Goal: Task Accomplishment & Management: Use online tool/utility

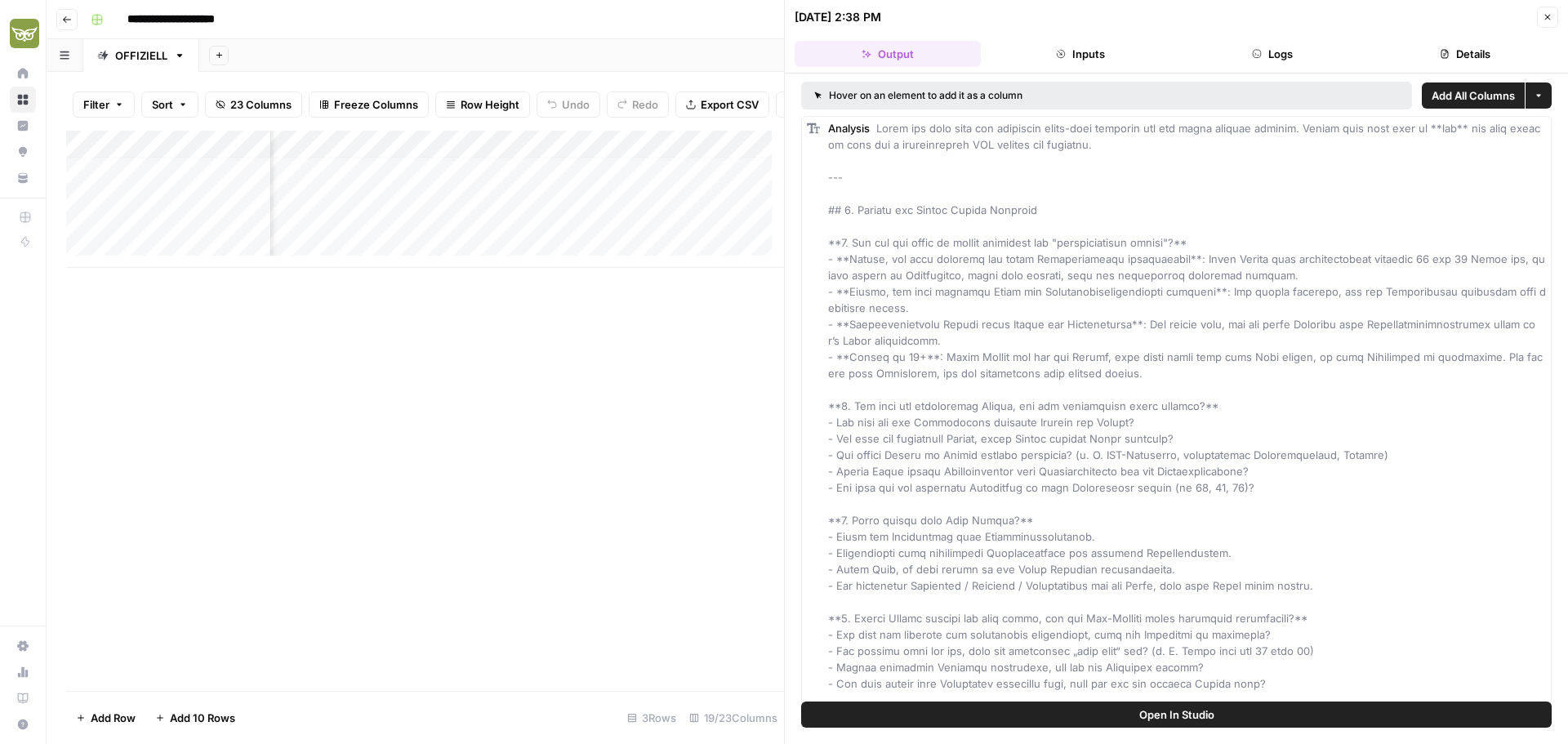
click at [1551, 18] on span "Close" at bounding box center [1551, 18] width 1 height 1
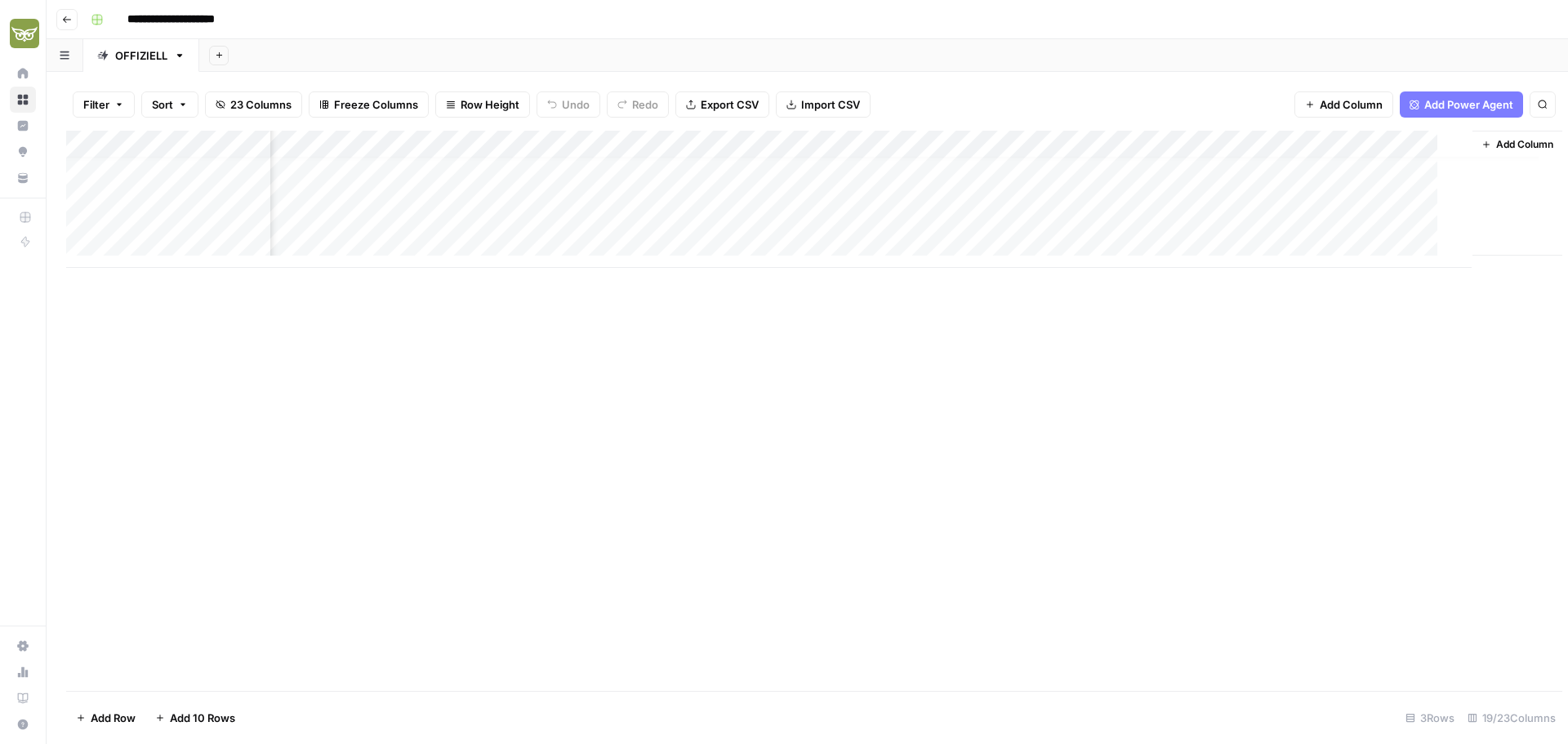
scroll to position [12, 1683]
click at [946, 180] on div "Add Column" at bounding box center [807, 199] width 1482 height 137
click at [1008, 182] on div "Add Column" at bounding box center [807, 199] width 1482 height 137
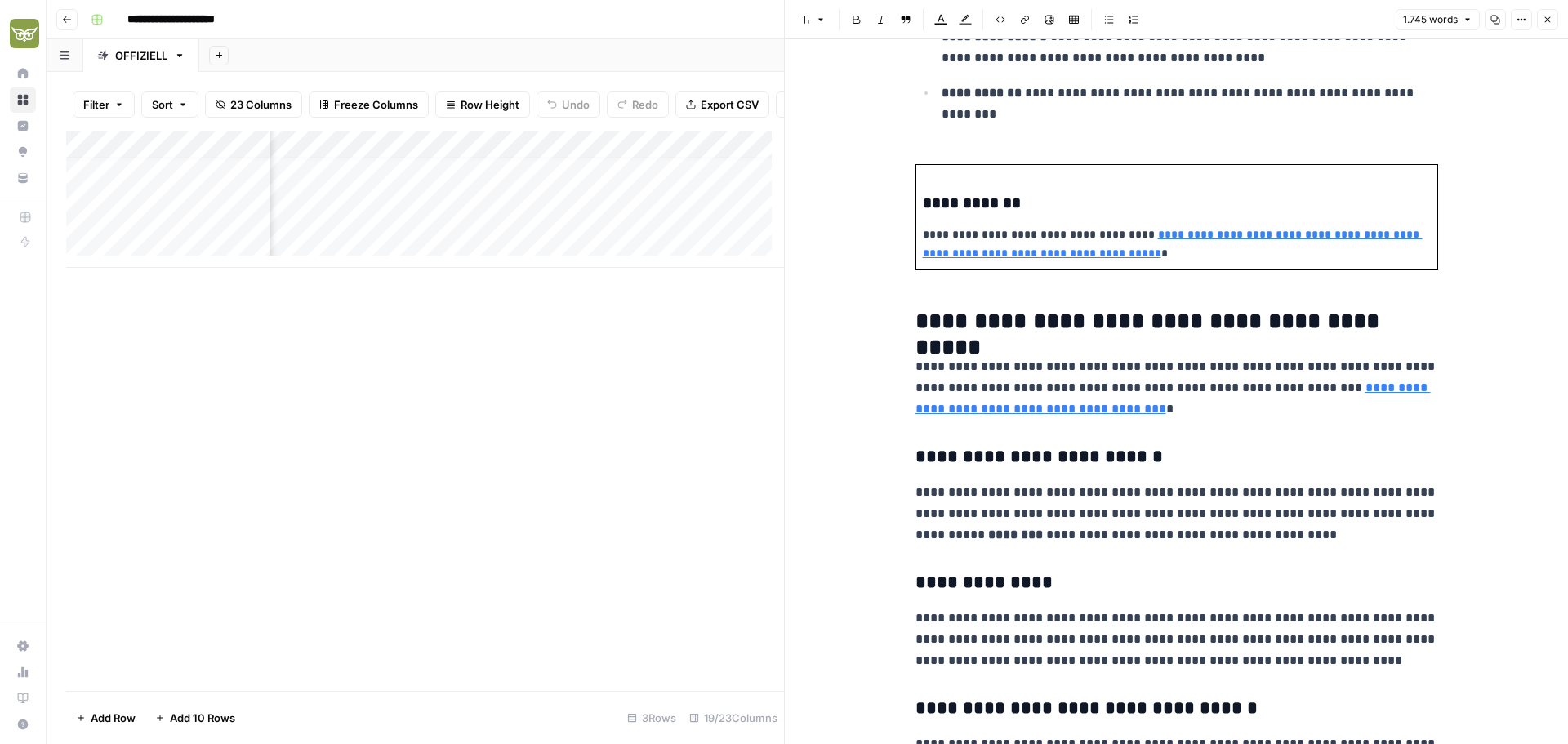
scroll to position [979, 0]
